Goal: Transaction & Acquisition: Purchase product/service

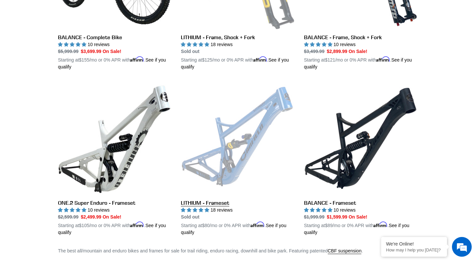
scroll to position [503, 0]
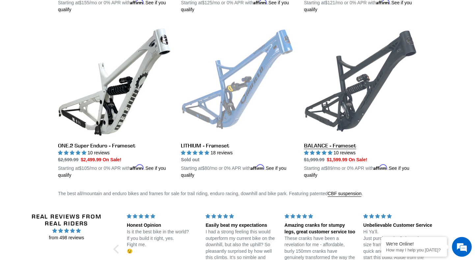
click at [342, 106] on link "BALANCE - Frameset" at bounding box center [360, 102] width 113 height 154
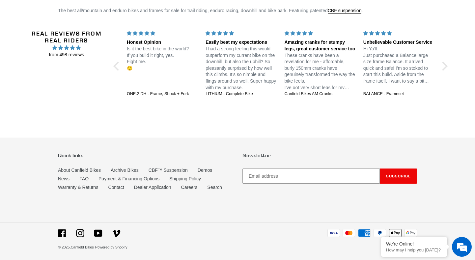
scroll to position [686, 0]
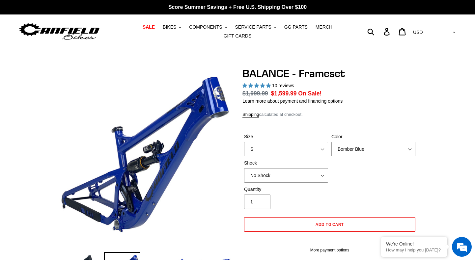
select select "highest-rating"
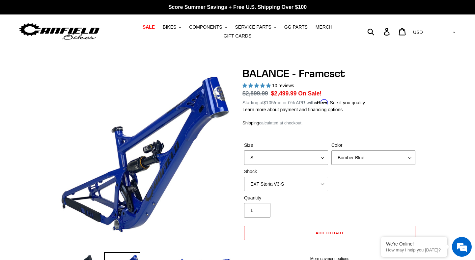
select select "Cane Creek Kitsuma Air"
